Goal: Information Seeking & Learning: Learn about a topic

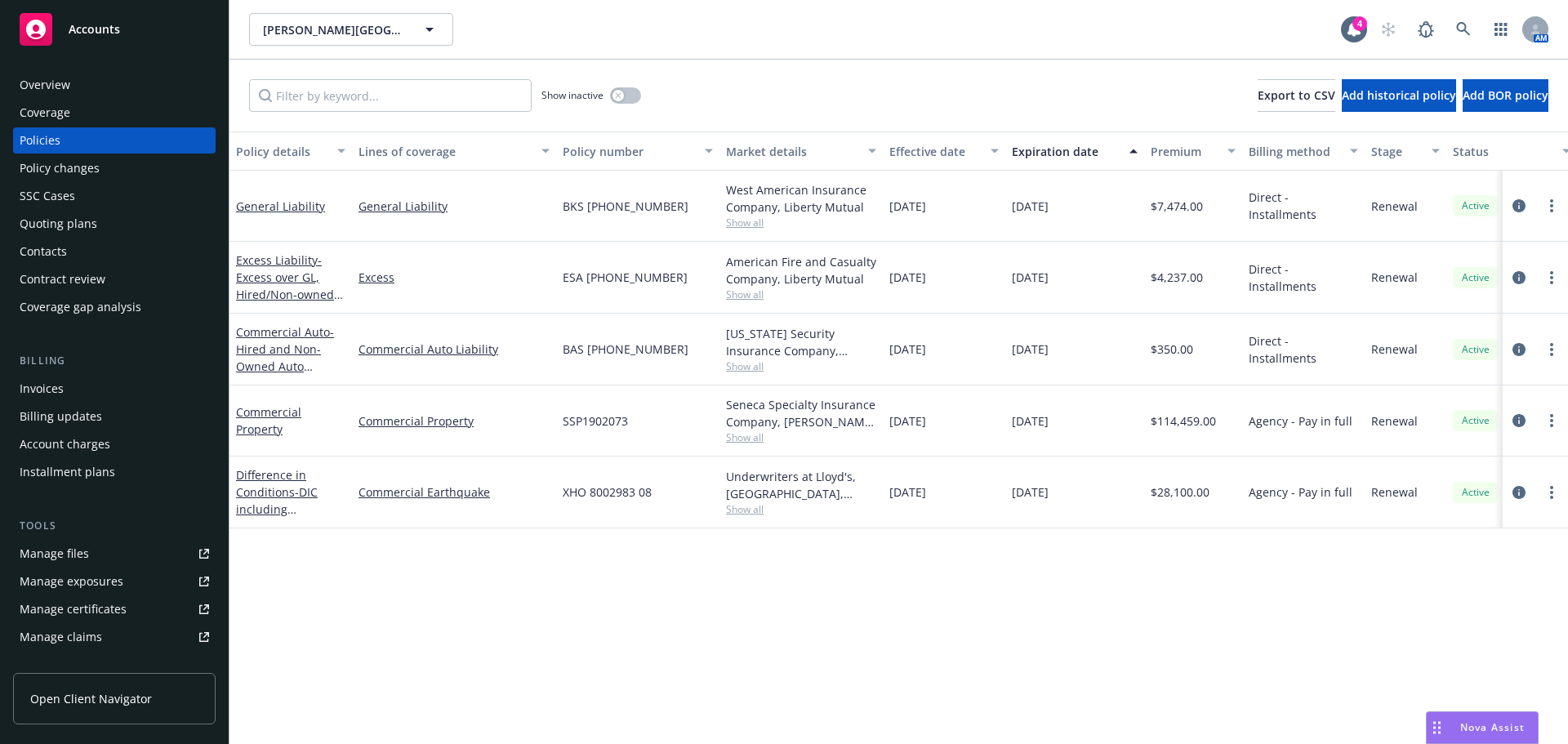
click at [1447, 716] on div "Nova Assist" at bounding box center [1482, 727] width 111 height 31
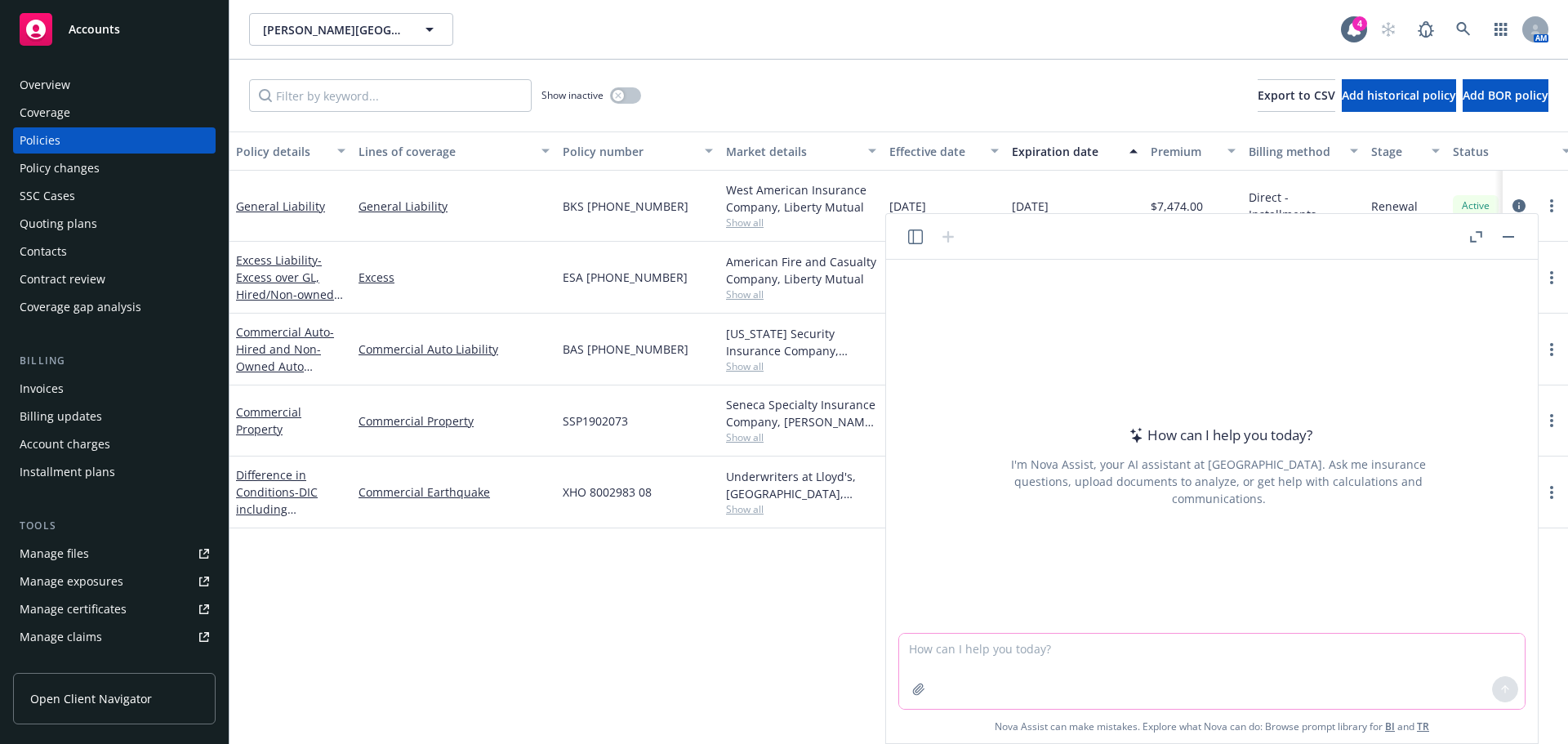
drag, startPoint x: 1269, startPoint y: 661, endPoint x: 1281, endPoint y: 623, distance: 39.8
click at [1269, 660] on textarea at bounding box center [1211, 671] width 625 height 75
paste textarea "Builder’s Risk Completed Value Non-Reporting Form"
type textarea "what is a Builder’s Risk Completed Value Non-Reporting Form"
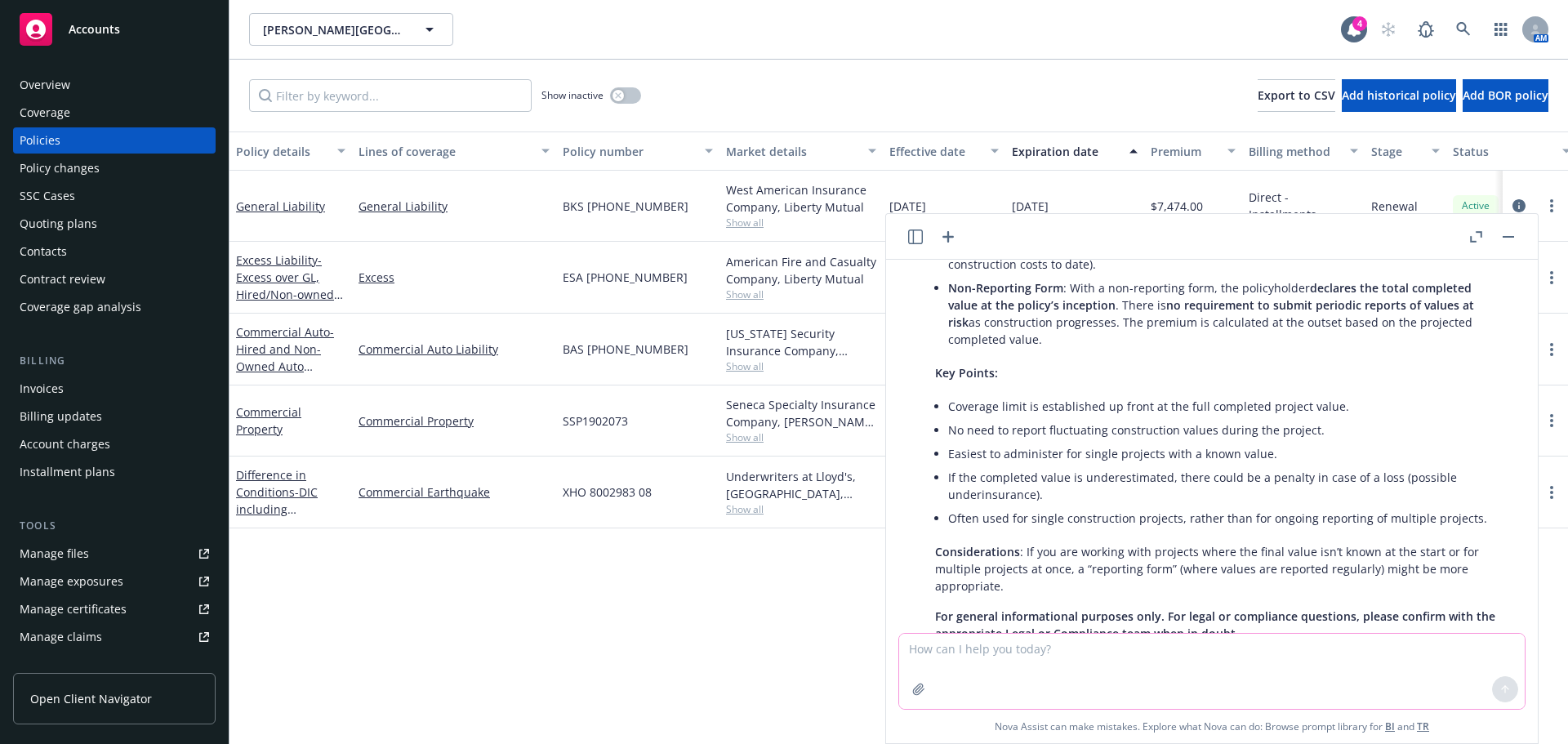
scroll to position [245, 0]
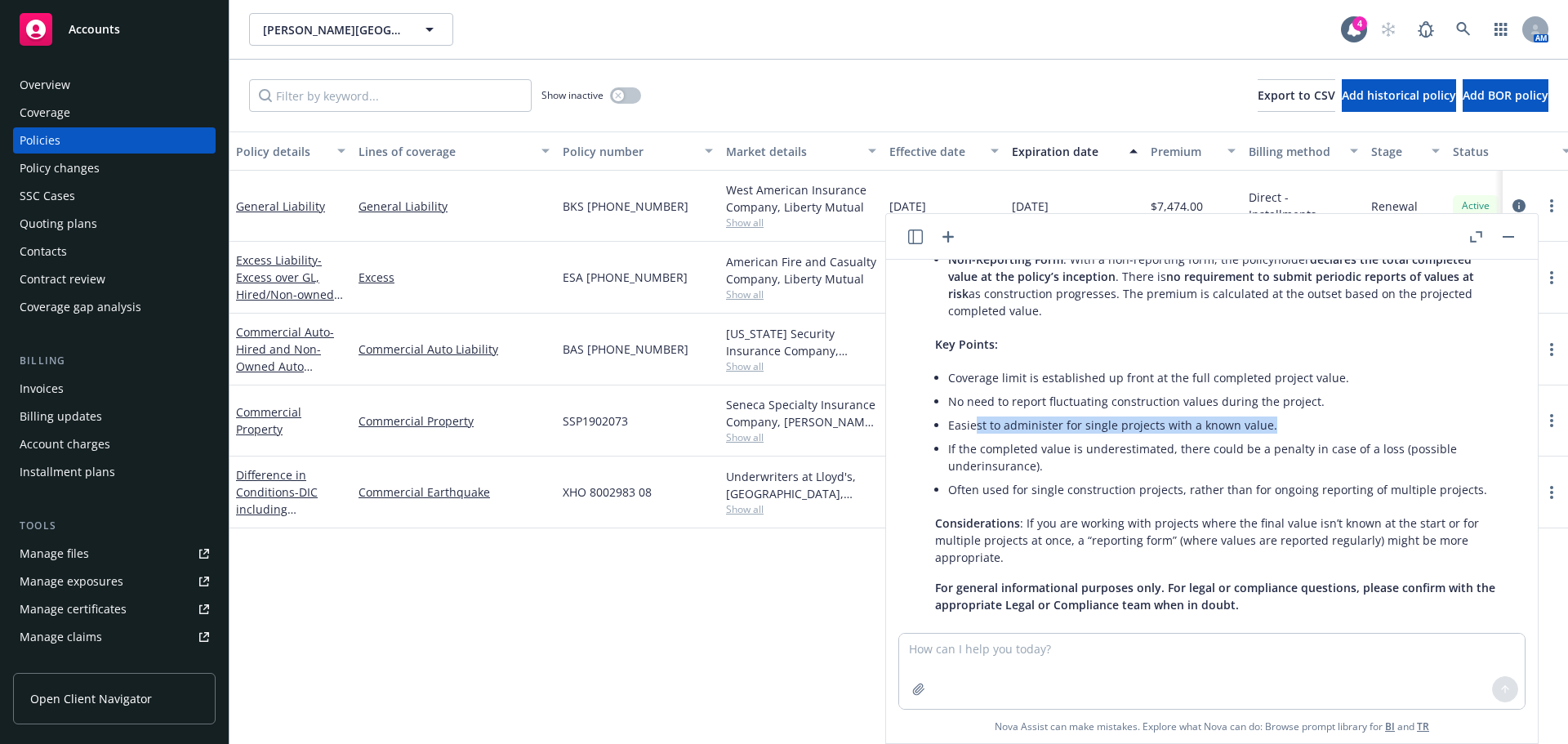
drag, startPoint x: 976, startPoint y: 422, endPoint x: 1284, endPoint y: 423, distance: 308.0
click at [1285, 423] on li "Easiest to administer for single projects with a known value." at bounding box center [1225, 425] width 554 height 23
click at [1221, 425] on li "Easiest to administer for single projects with a known value." at bounding box center [1225, 425] width 554 height 23
click at [1155, 424] on li "Easiest to administer for single projects with a known value." at bounding box center [1225, 425] width 554 height 23
click at [1120, 427] on li "Easiest to administer for single projects with a known value." at bounding box center [1225, 425] width 554 height 23
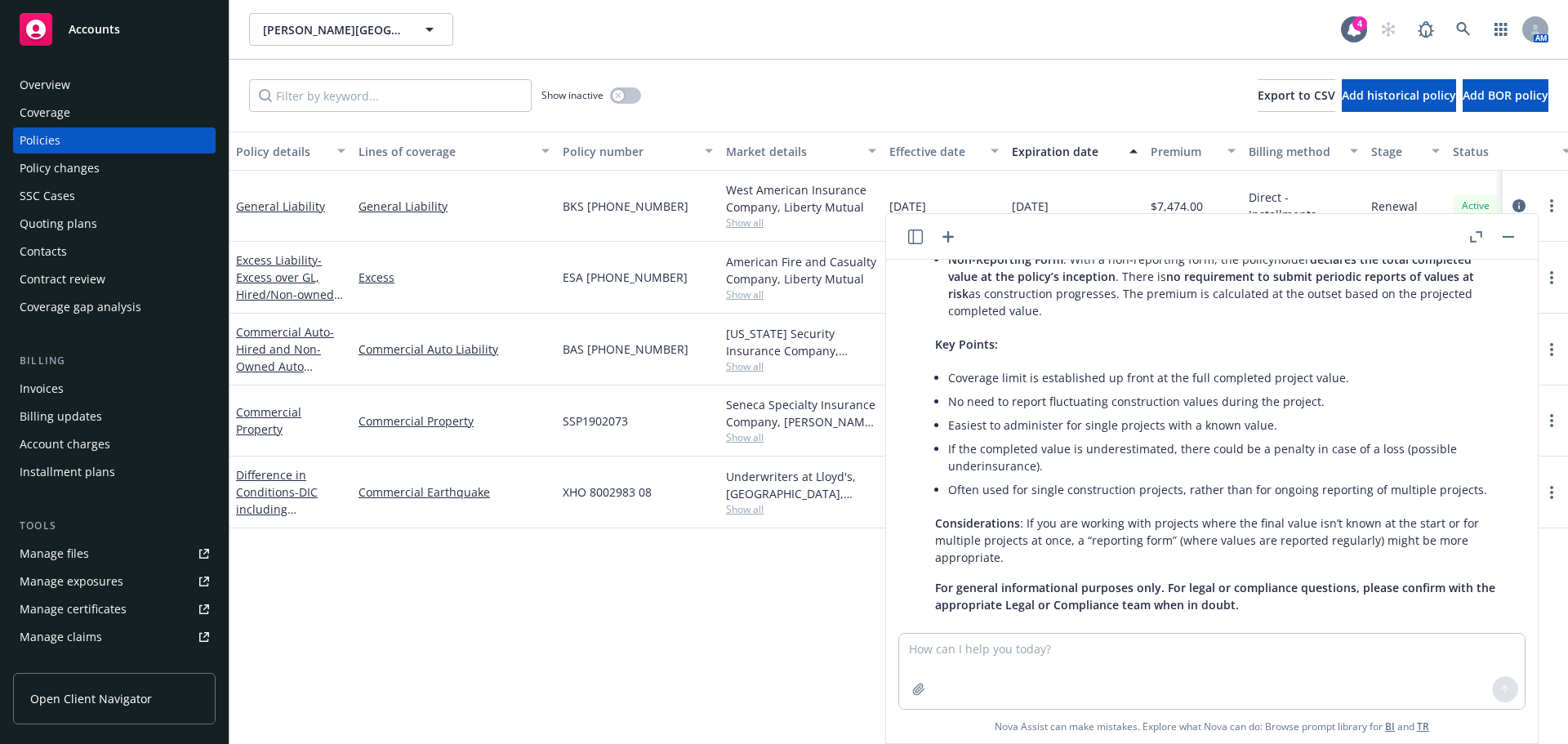
click at [1040, 429] on li "Easiest to administer for single projects with a known value." at bounding box center [1225, 425] width 554 height 23
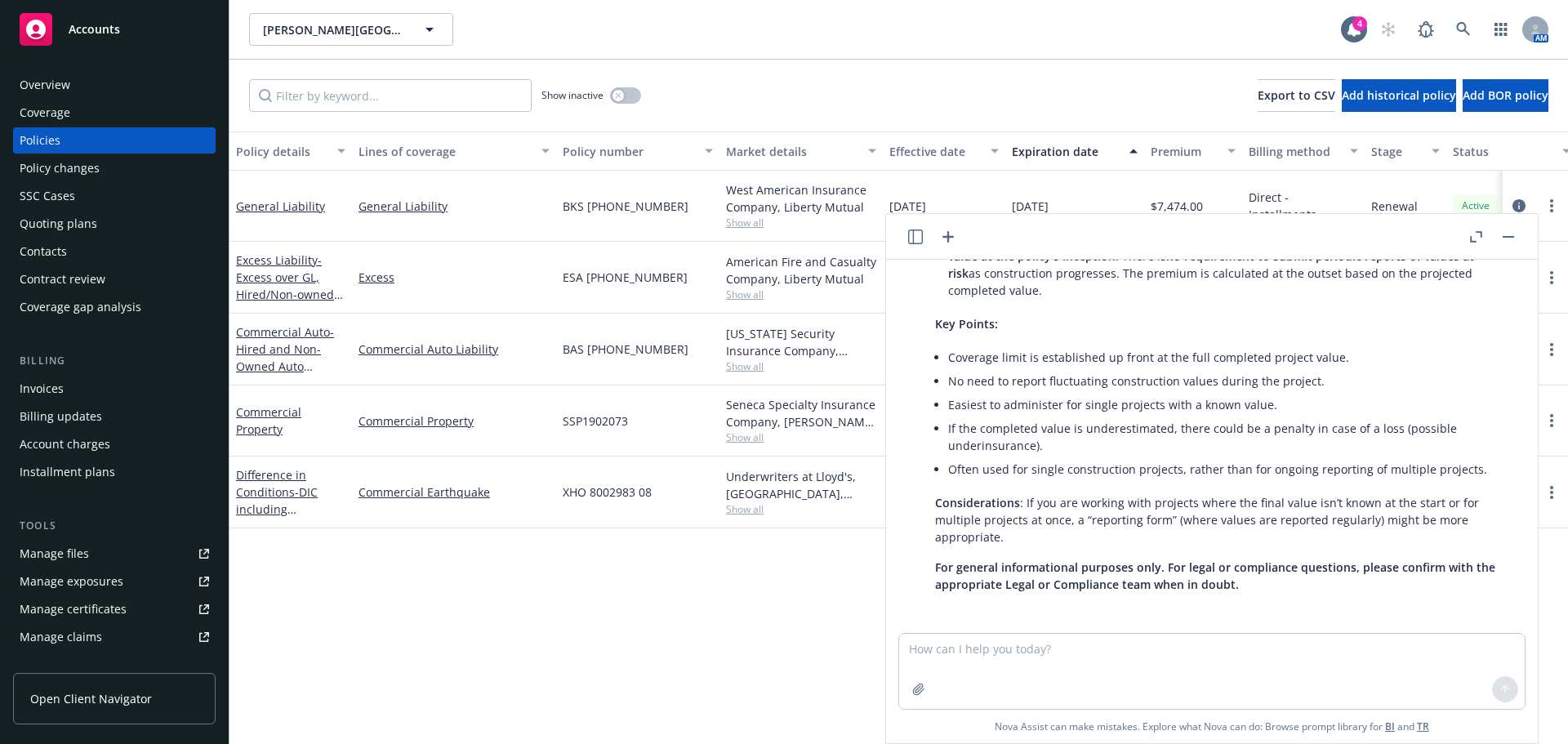
scroll to position [271, 0]
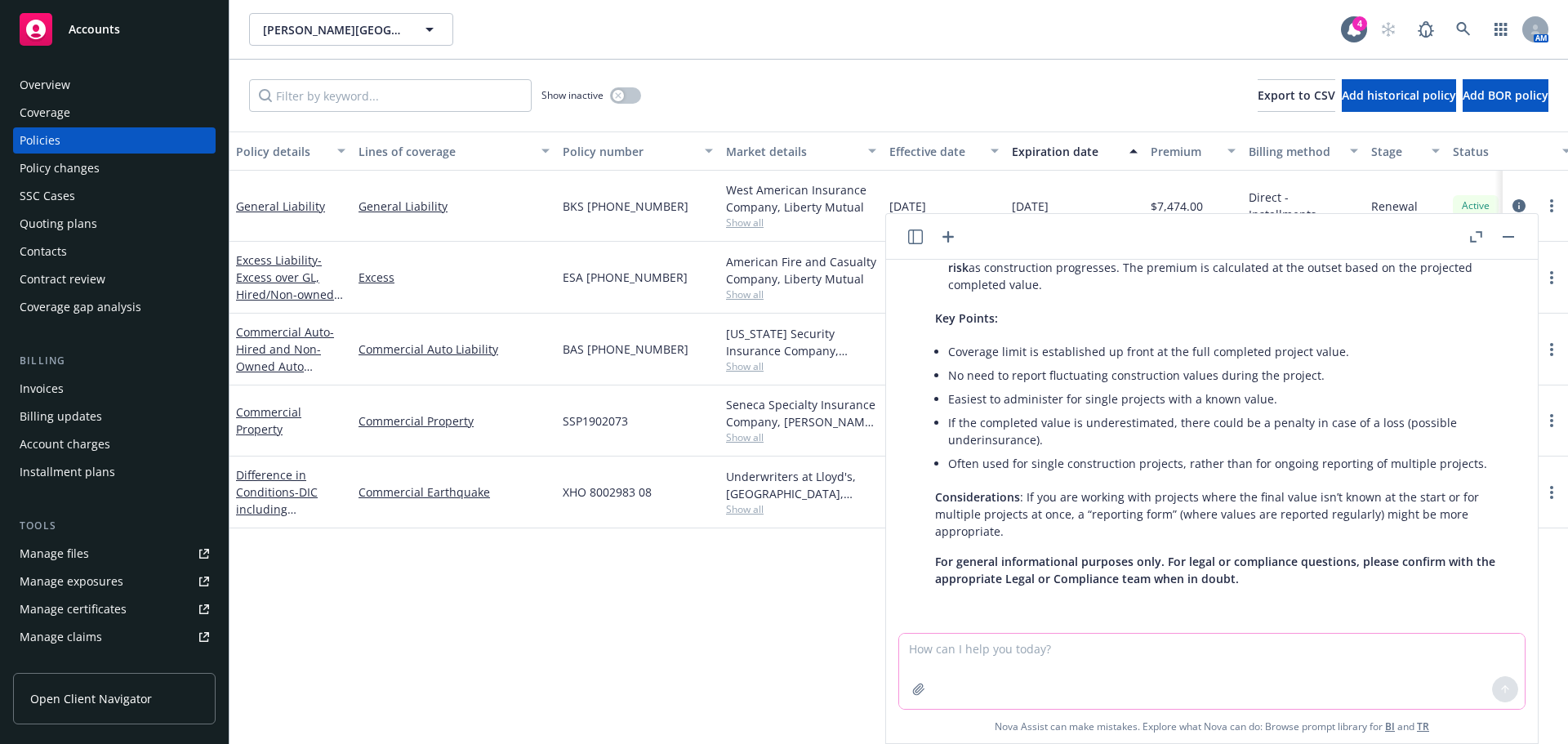
click at [1044, 664] on textarea at bounding box center [1211, 671] width 625 height 75
type textarea "info on 831b microcaptives"
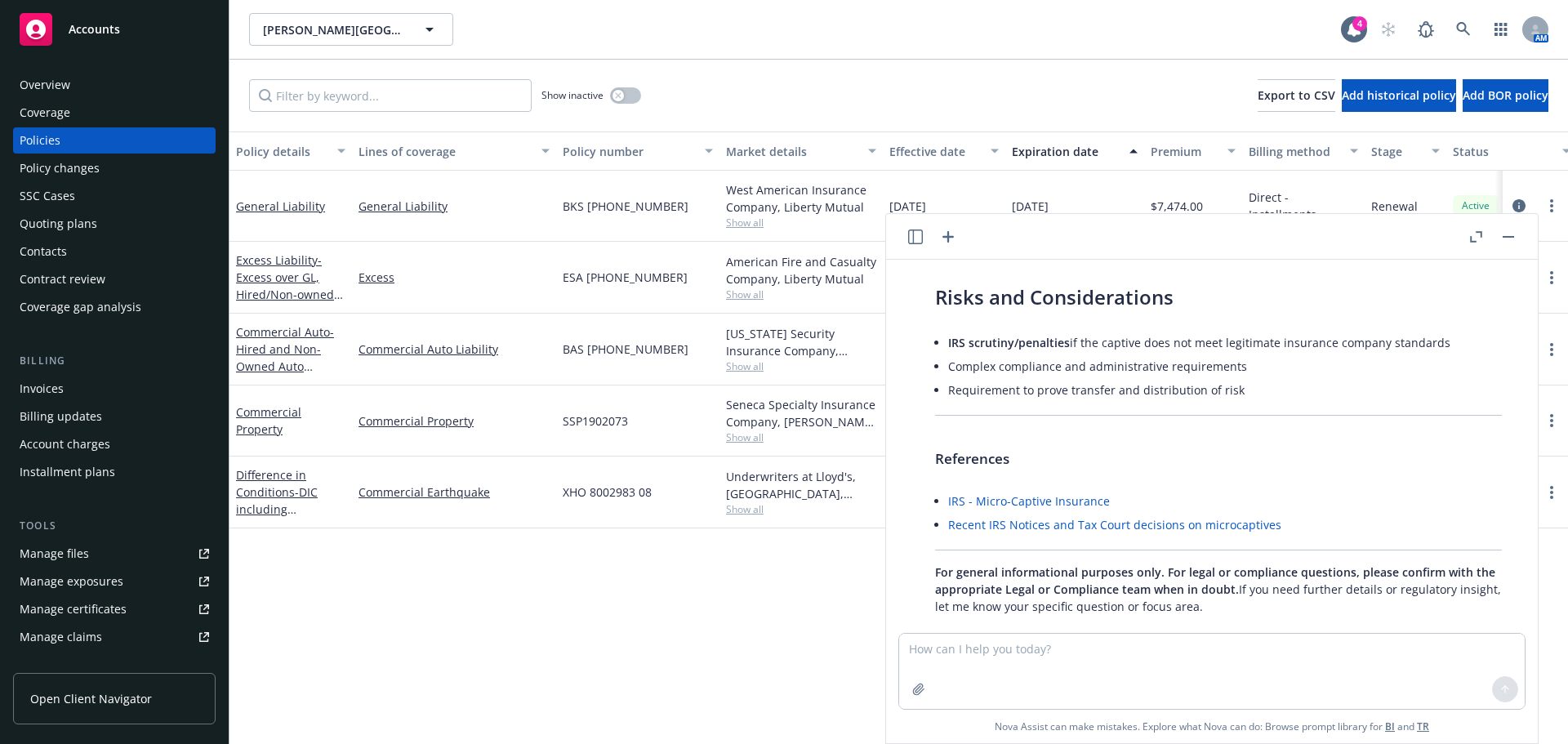
scroll to position [1550, 0]
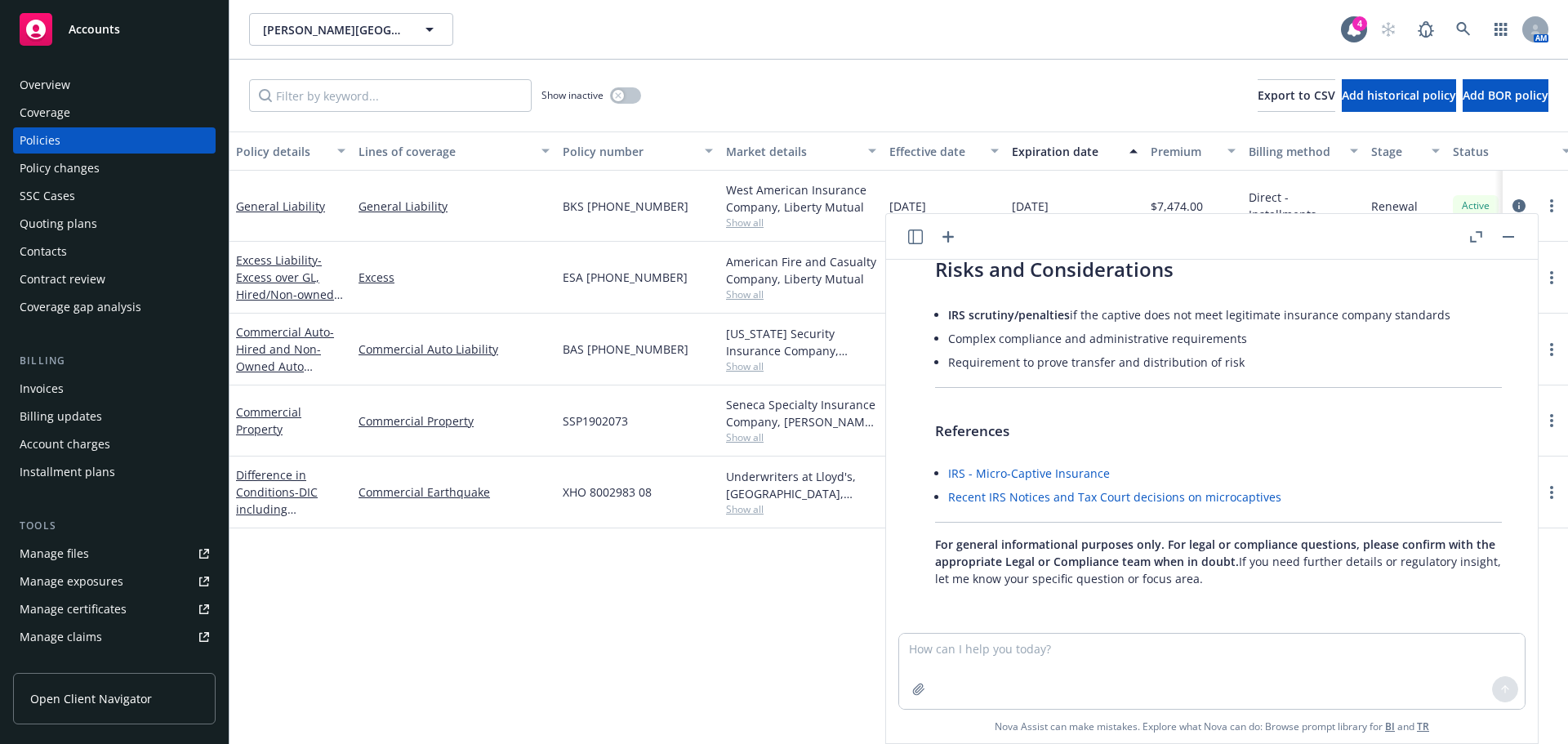
click at [1039, 472] on link "IRS - Micro-Captive Insurance" at bounding box center [1029, 472] width 162 height 15
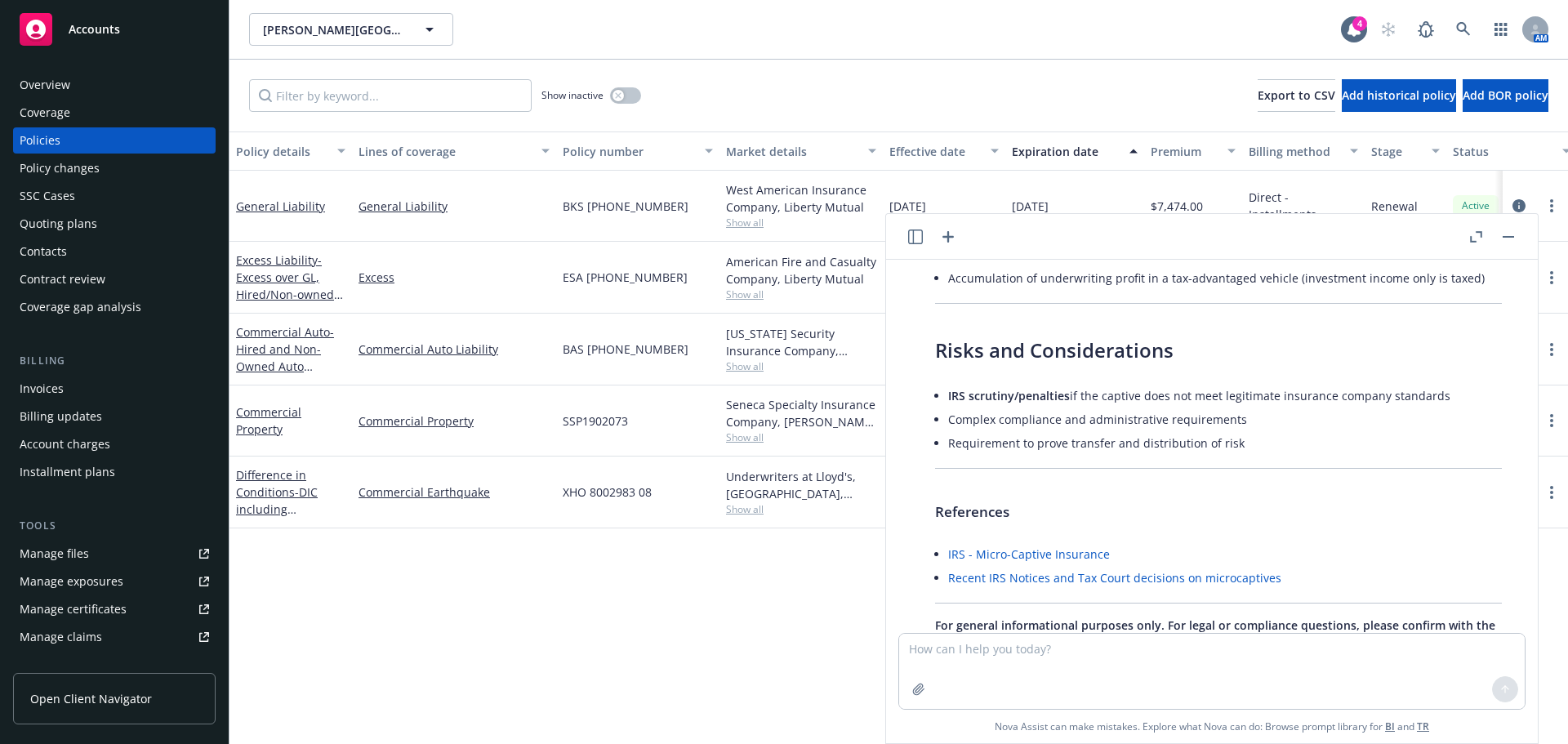
scroll to position [1468, 0]
click at [1060, 557] on link "IRS - Micro-Captive Insurance" at bounding box center [1029, 554] width 162 height 15
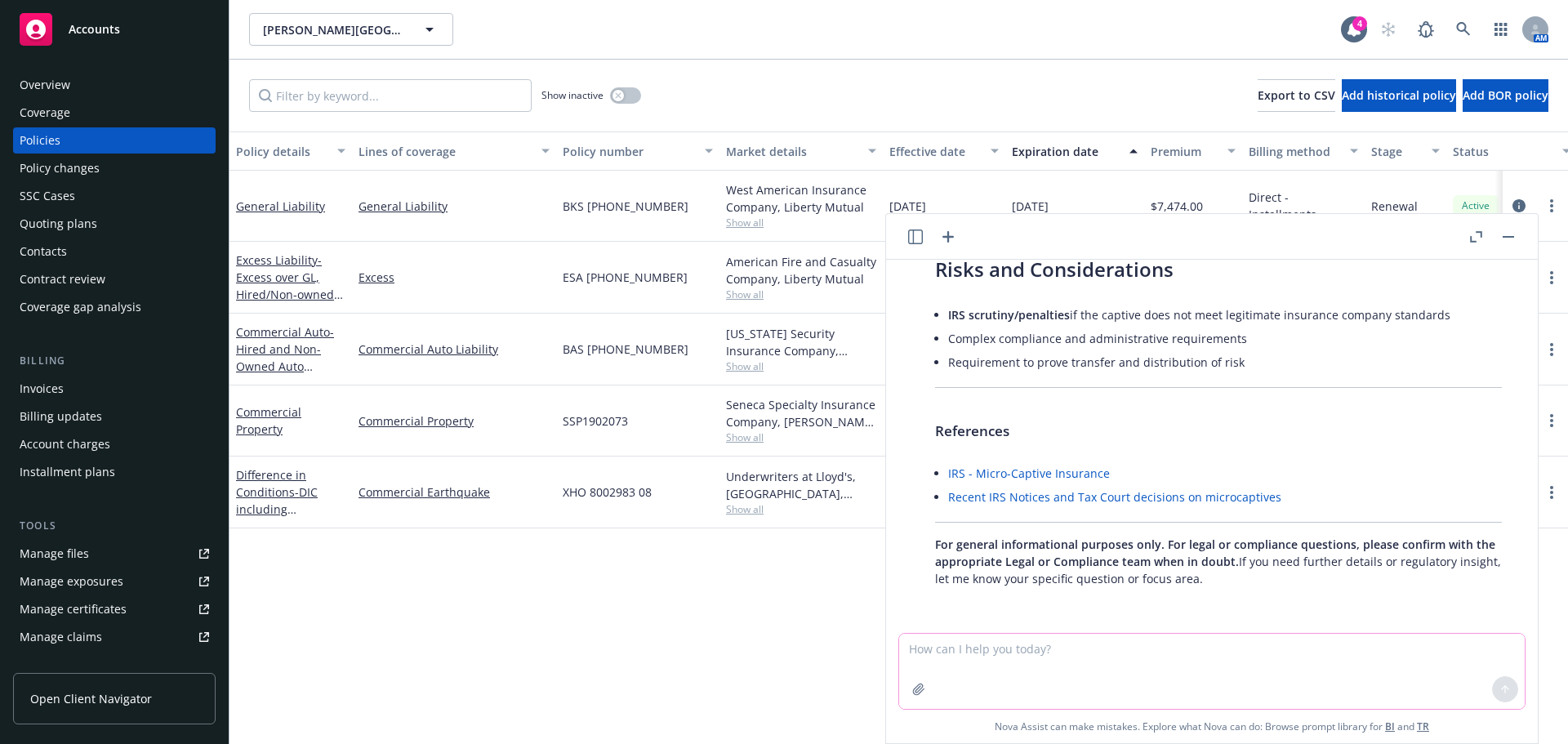
click at [1134, 658] on textarea at bounding box center [1211, 671] width 625 height 75
